Goal: Check status: Check status

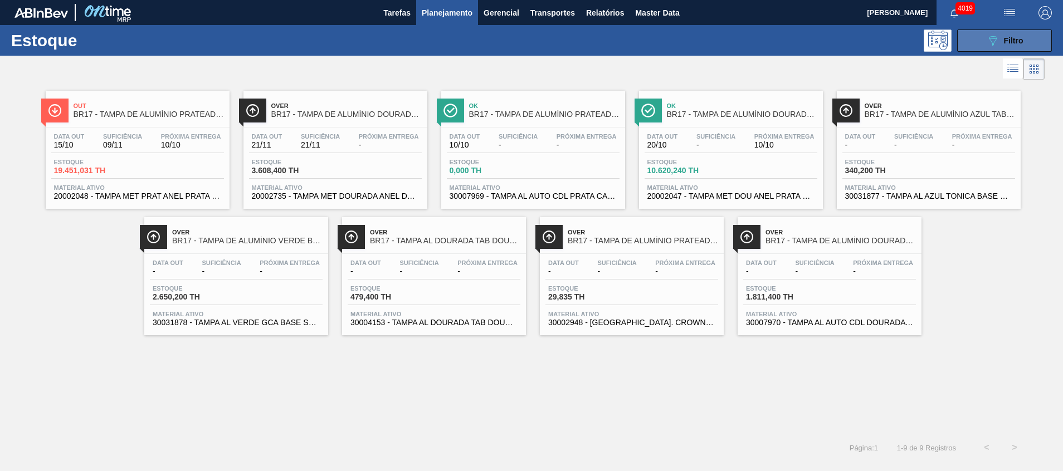
click at [976, 36] on button "089F7B8B-B2A5-4AFE-B5C0-19BA573D28AC Filtro" at bounding box center [1004, 41] width 95 height 22
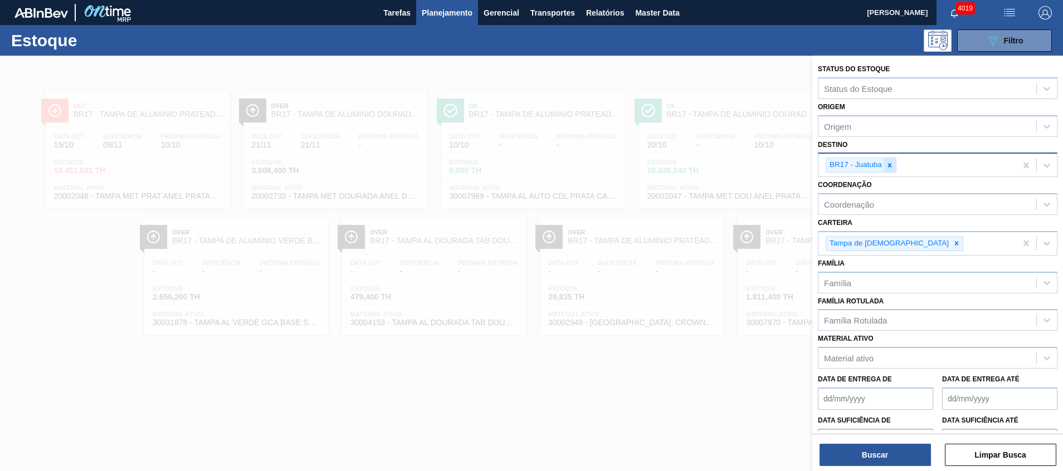
click at [889, 163] on icon at bounding box center [890, 166] width 8 height 8
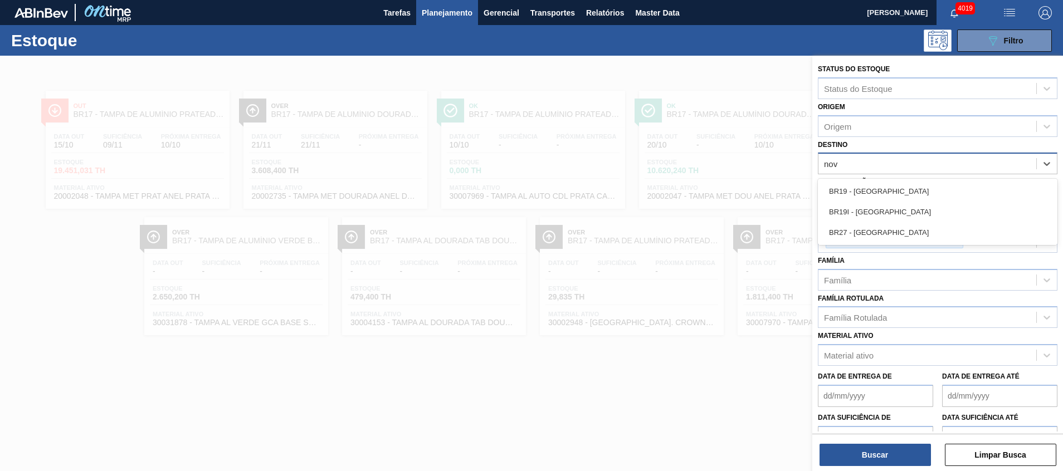
type input "nova"
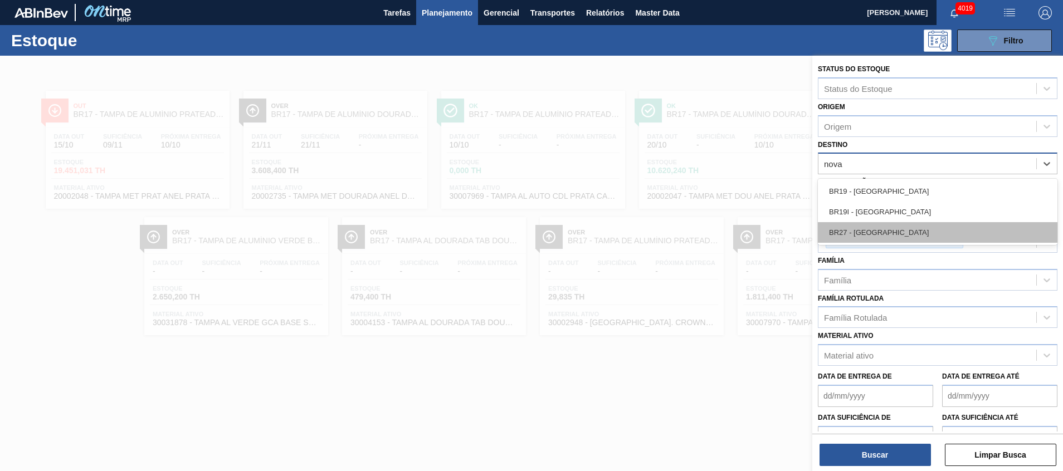
click at [883, 241] on div "BR27 - Nova Minas" at bounding box center [938, 232] width 240 height 21
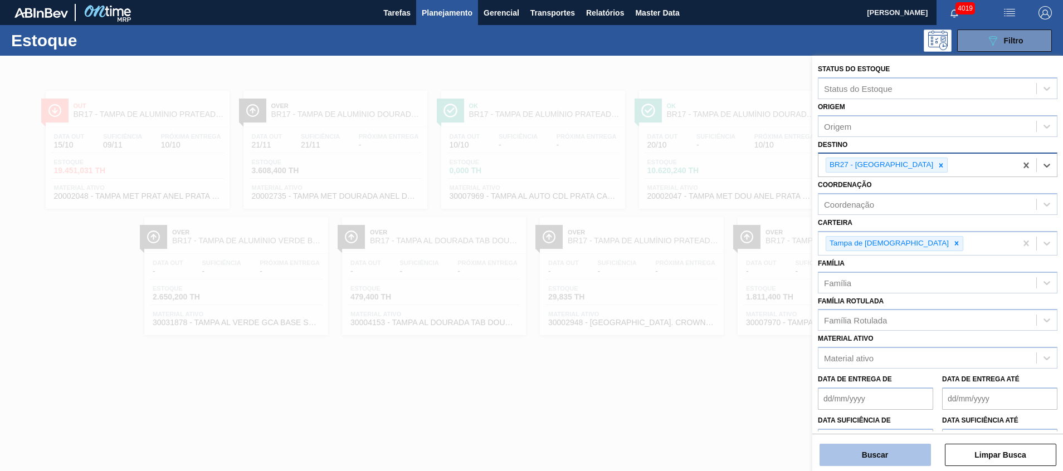
click at [862, 458] on button "Buscar" at bounding box center [875, 455] width 111 height 22
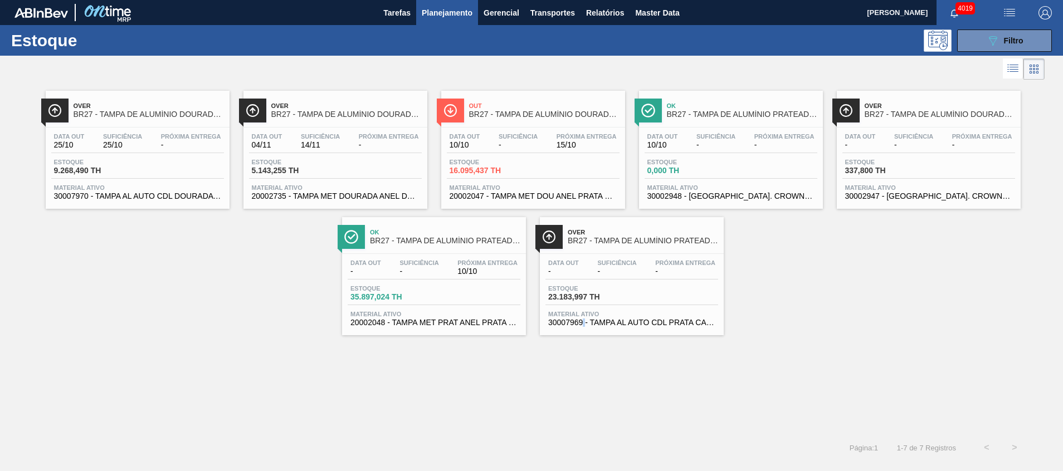
drag, startPoint x: 712, startPoint y: 187, endPoint x: 585, endPoint y: 368, distance: 220.8
click at [585, 368] on div "Over BR27 - TAMPA DE ALUMÍNIO DOURADA CANPACK CDL Data out 25/10 Suficiência 25…" at bounding box center [531, 258] width 1063 height 352
click at [455, 13] on span "Planejamento" at bounding box center [447, 12] width 51 height 13
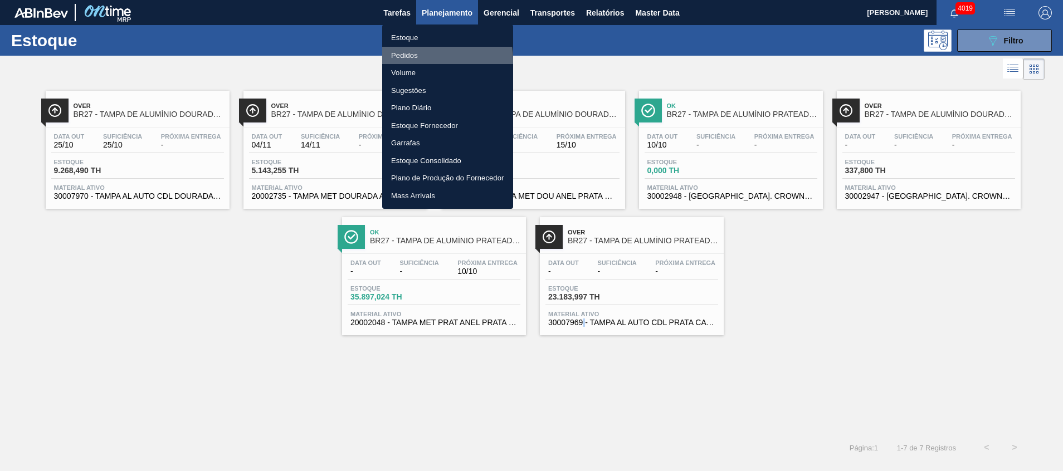
click at [432, 60] on li "Pedidos" at bounding box center [447, 56] width 131 height 18
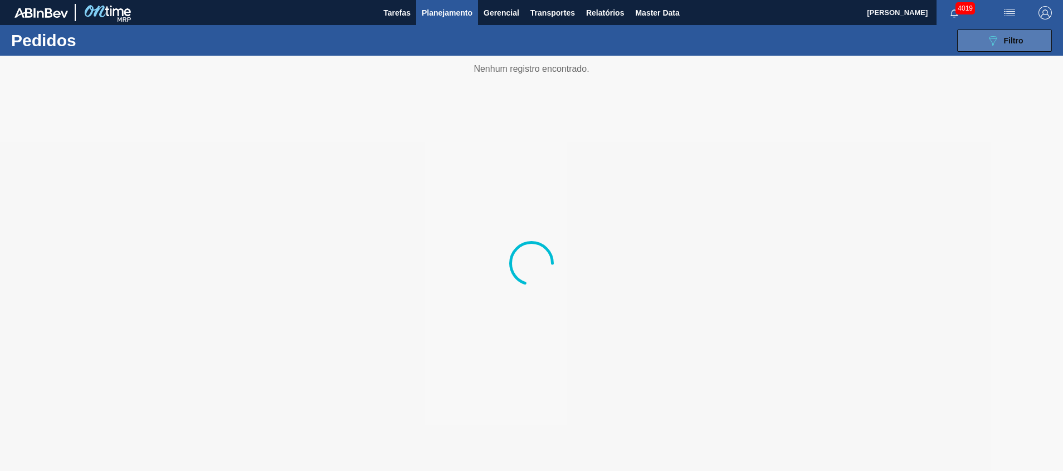
click at [1001, 45] on div "089F7B8B-B2A5-4AFE-B5C0-19BA573D28AC Filtro" at bounding box center [1004, 40] width 37 height 13
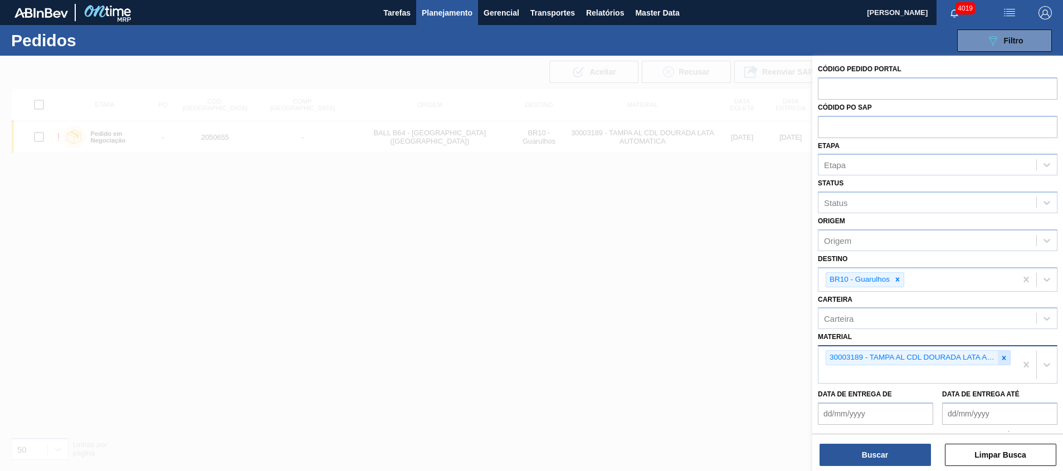
click at [1002, 359] on icon at bounding box center [1004, 358] width 8 height 8
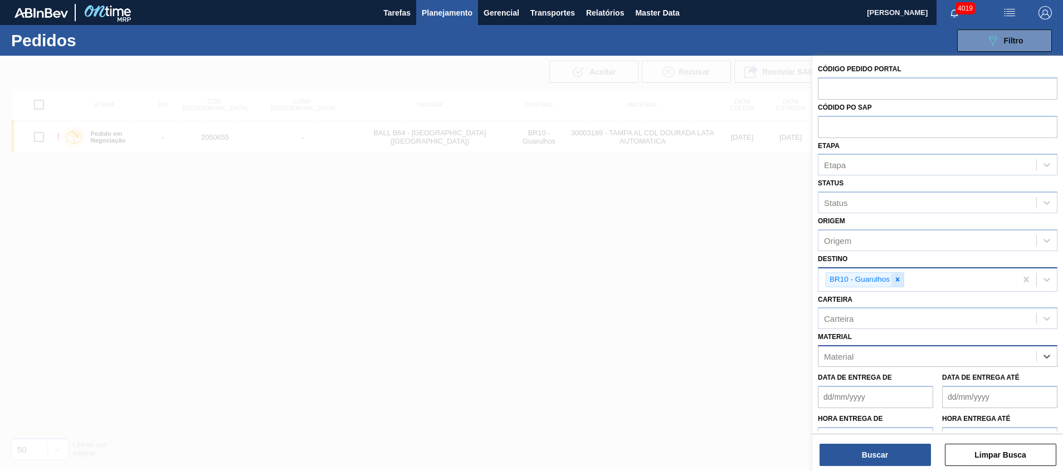
click at [895, 280] on icon at bounding box center [898, 280] width 8 height 8
click at [842, 96] on input "text" at bounding box center [938, 87] width 240 height 21
paste input "5800334488"
type input "5800334488"
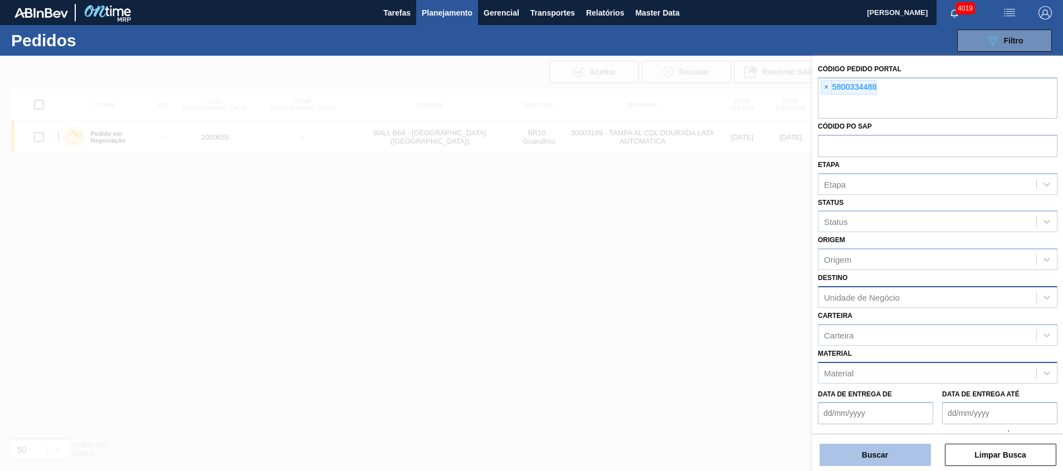
click at [835, 447] on button "Buscar" at bounding box center [875, 455] width 111 height 22
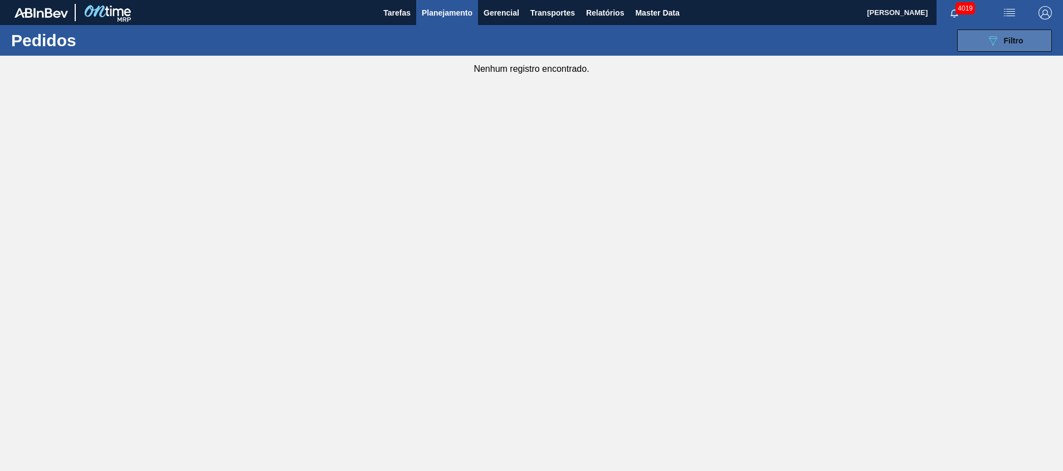
click at [994, 31] on button "089F7B8B-B2A5-4AFE-B5C0-19BA573D28AC Filtro" at bounding box center [1004, 41] width 95 height 22
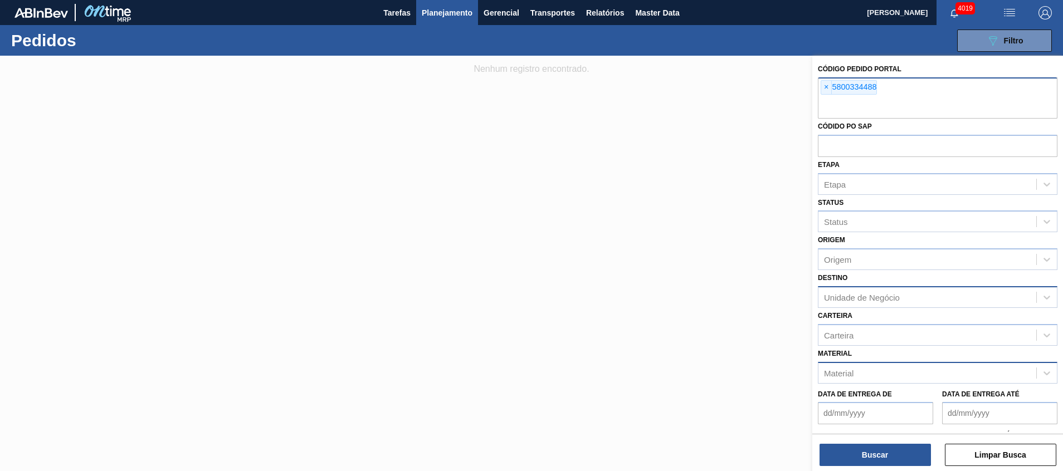
click at [918, 97] on div "× 5800334488" at bounding box center [938, 97] width 240 height 41
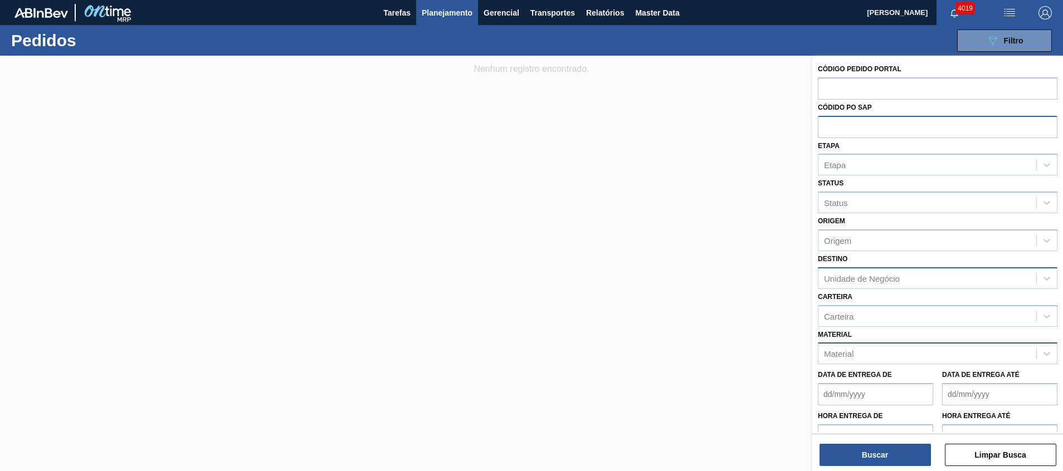
click at [910, 125] on input "text" at bounding box center [938, 126] width 240 height 21
paste input "5800334488"
type input "5800334488"
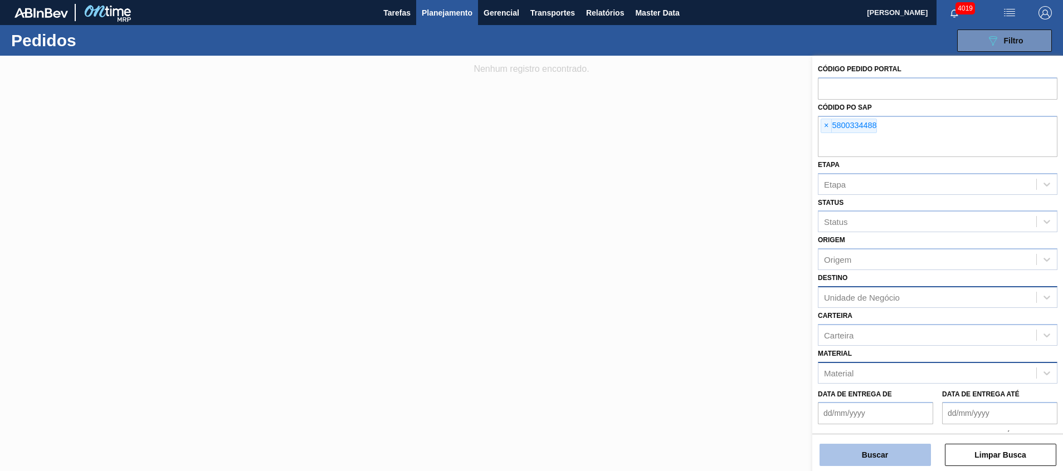
click at [863, 460] on button "Buscar" at bounding box center [875, 455] width 111 height 22
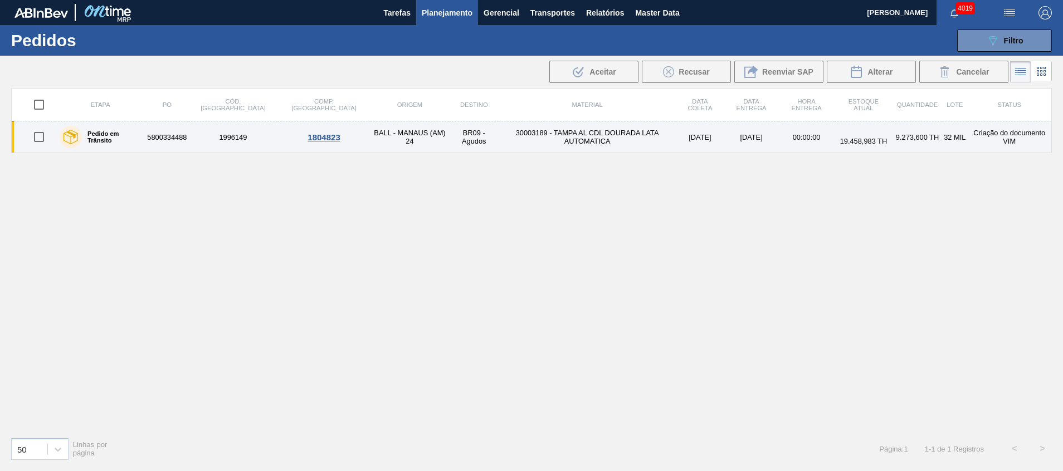
click at [499, 139] on td "30003189 - TAMPA AL CDL DOURADA LATA AUTOMATICA" at bounding box center [587, 137] width 177 height 32
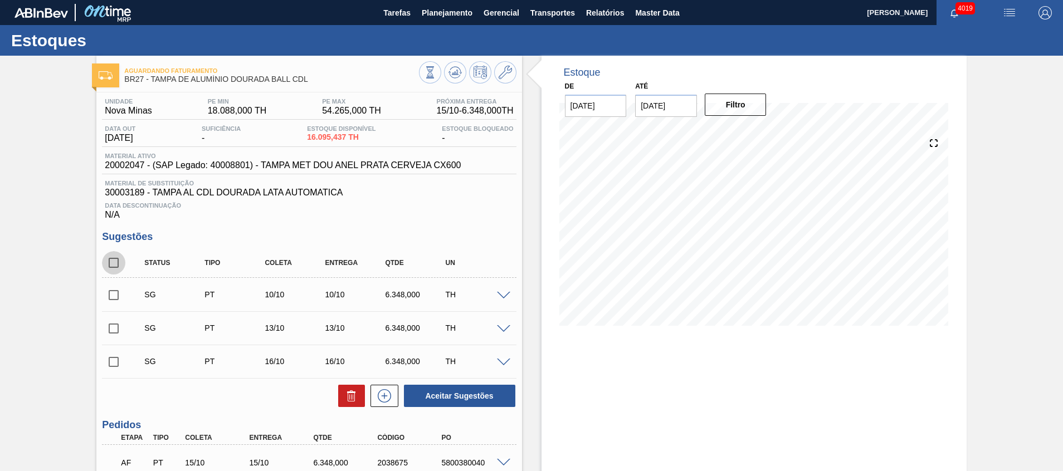
click at [117, 260] on input "checkbox" at bounding box center [113, 262] width 23 height 23
checkbox input "true"
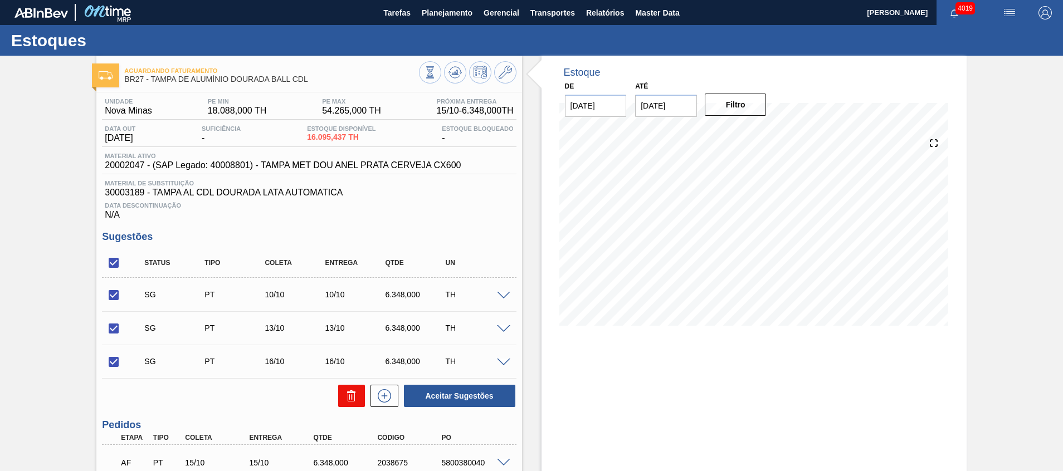
click at [338, 398] on button at bounding box center [351, 396] width 27 height 22
checkbox input "false"
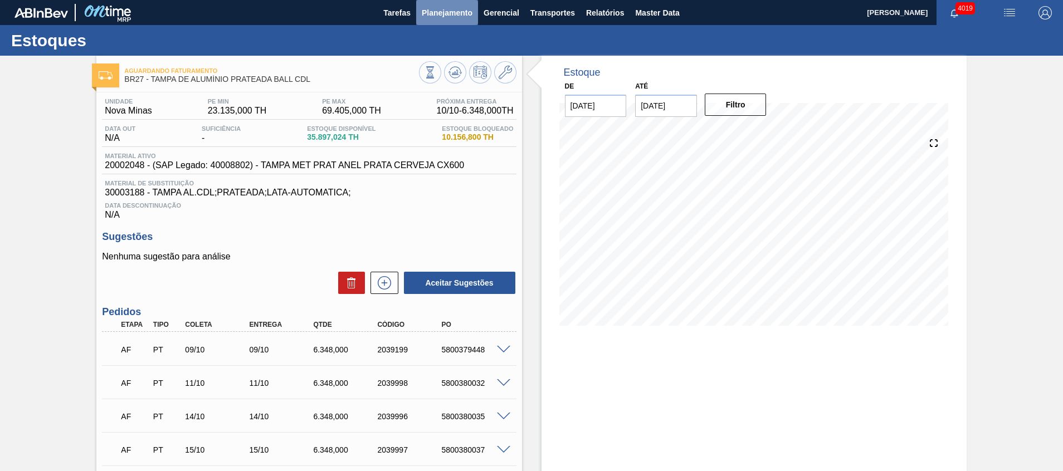
click at [423, 20] on button "Planejamento" at bounding box center [447, 12] width 62 height 25
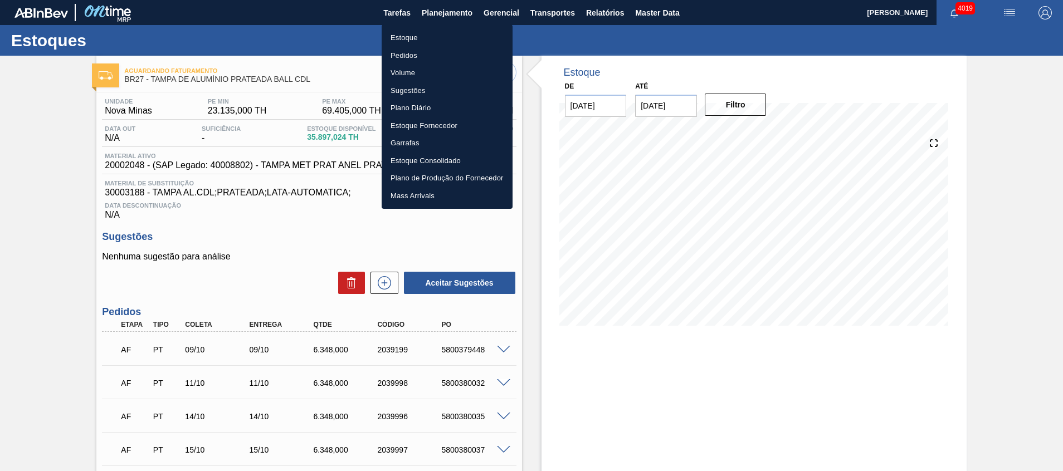
click at [722, 403] on div at bounding box center [531, 235] width 1063 height 471
